Goal: Task Accomplishment & Management: Manage account settings

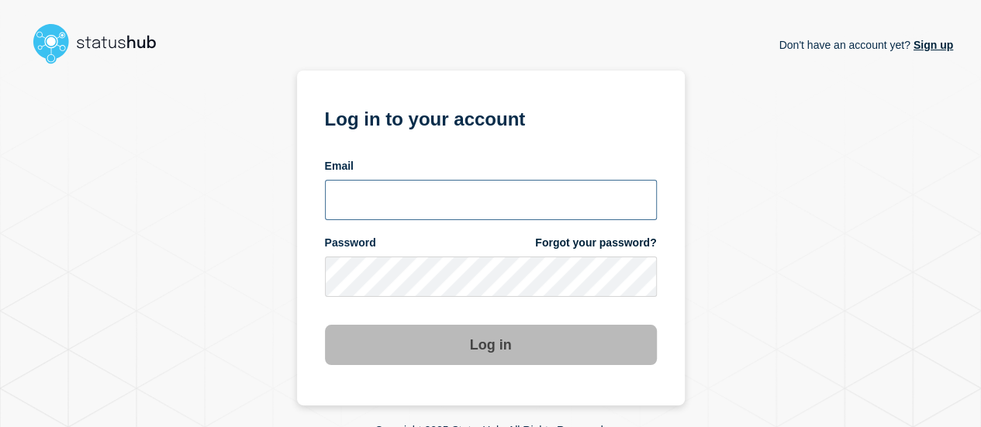
type input "lars.kjellberg@ist.com"
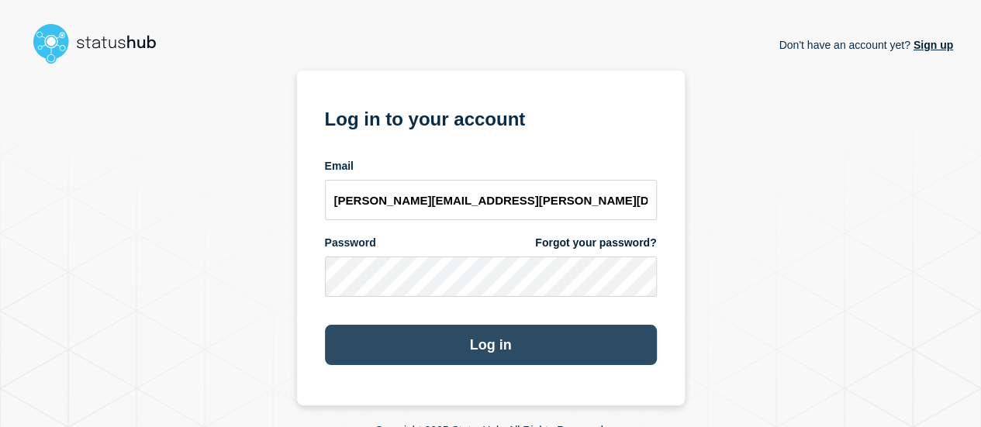
click at [451, 339] on button "Log in" at bounding box center [491, 345] width 332 height 40
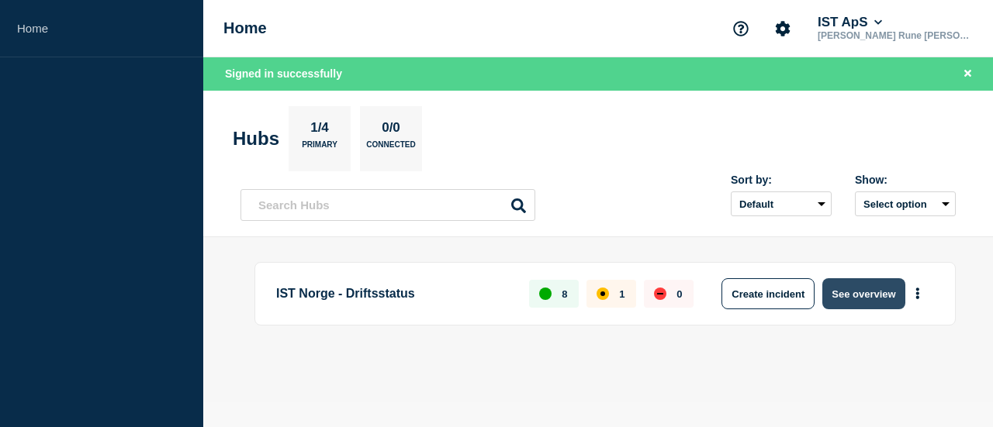
click at [843, 292] on button "See overview" at bounding box center [863, 293] width 82 height 31
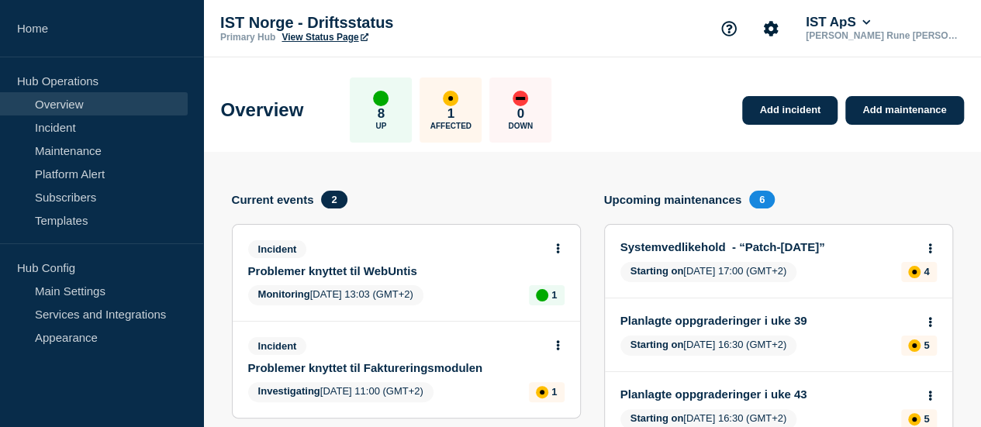
scroll to position [124, 0]
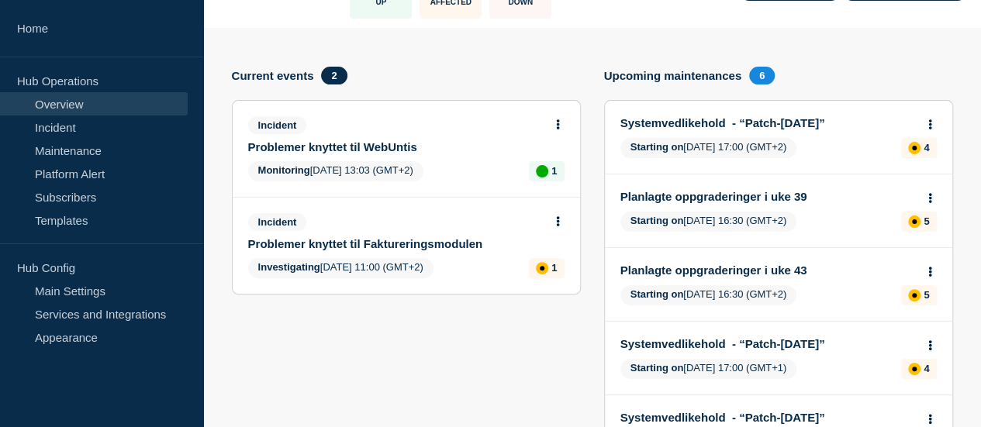
click at [556, 119] on icon at bounding box center [558, 124] width 4 height 10
click at [522, 179] on link "Update incident" at bounding box center [530, 181] width 75 height 12
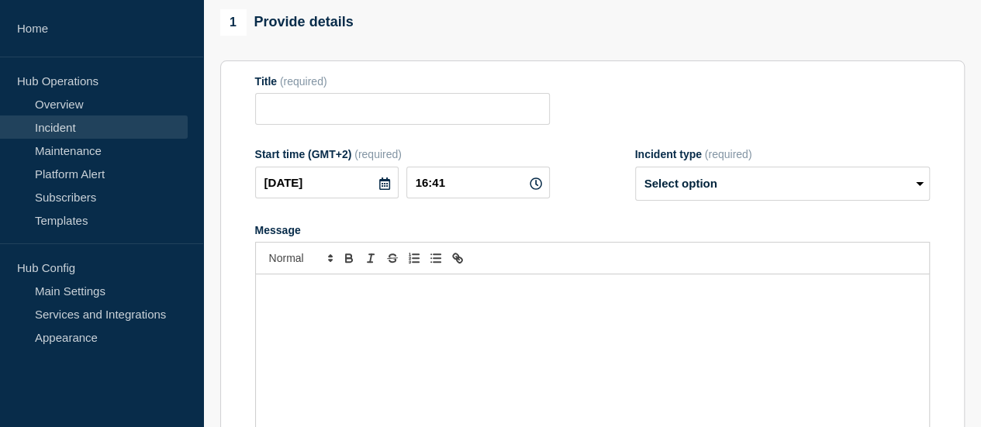
type input "Problemer knyttet til WebUntis"
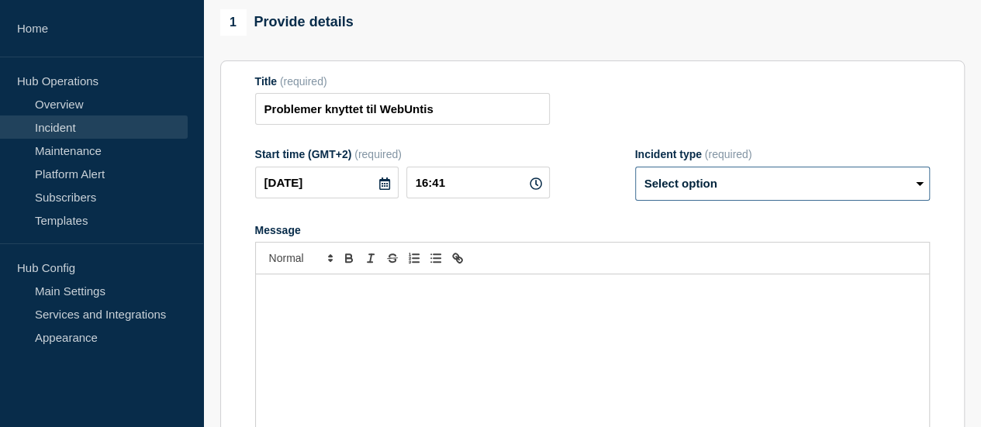
click at [678, 188] on select "Select option Investigating Identified Monitoring Resolved" at bounding box center [782, 184] width 295 height 34
select select "resolved"
click at [635, 170] on select "Select option Investigating Identified Monitoring Resolved" at bounding box center [782, 184] width 295 height 34
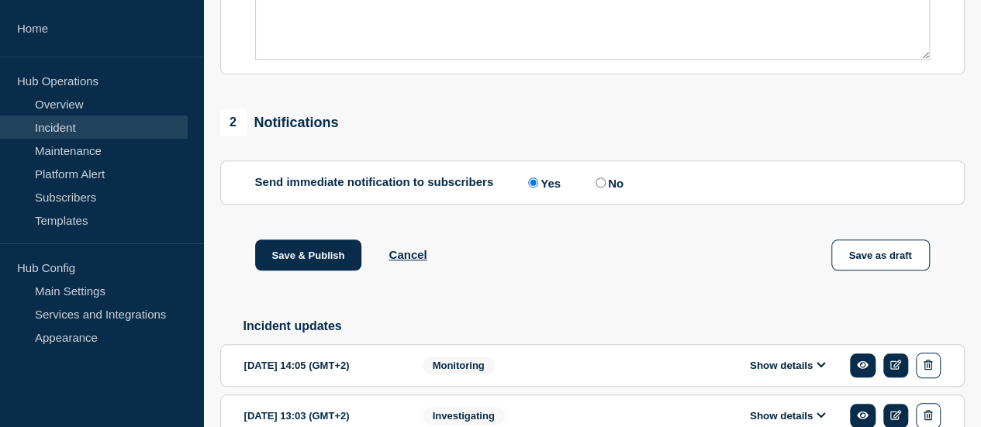
scroll to position [528, 0]
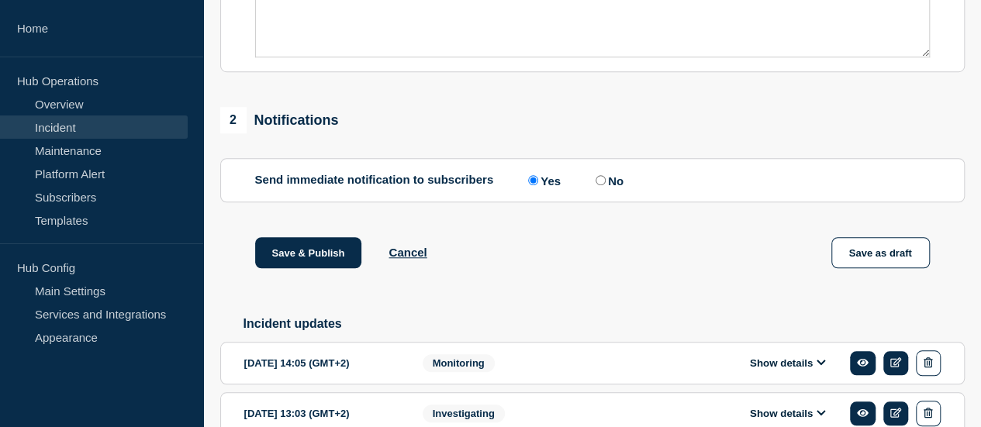
click at [611, 188] on label "No" at bounding box center [608, 180] width 32 height 15
click at [606, 185] on input "No" at bounding box center [601, 180] width 10 height 10
radio input "true"
radio input "false"
click at [322, 243] on button "Save & Publish" at bounding box center [308, 252] width 107 height 31
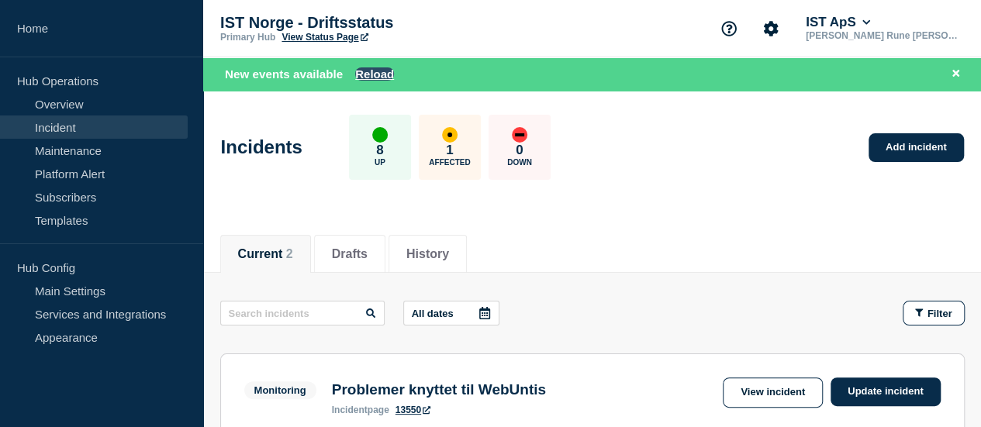
click at [380, 75] on button "Reload" at bounding box center [374, 73] width 39 height 13
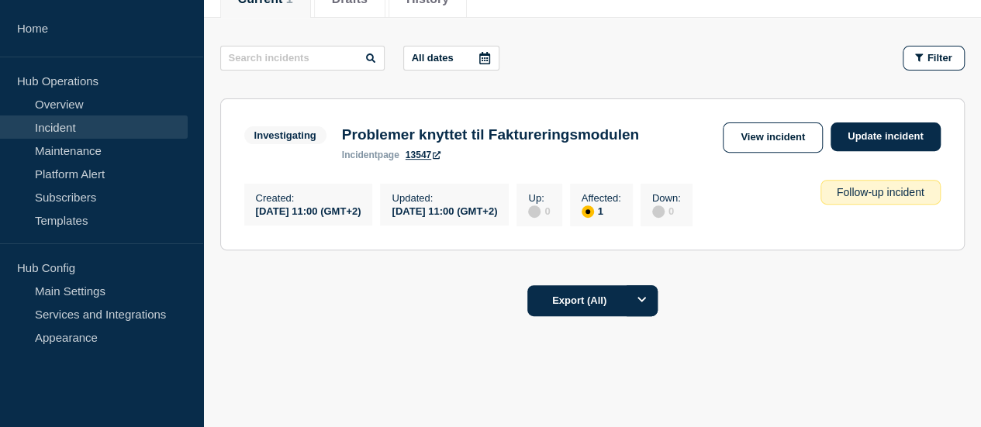
scroll to position [223, 0]
